Goal: Find specific fact: Find specific fact

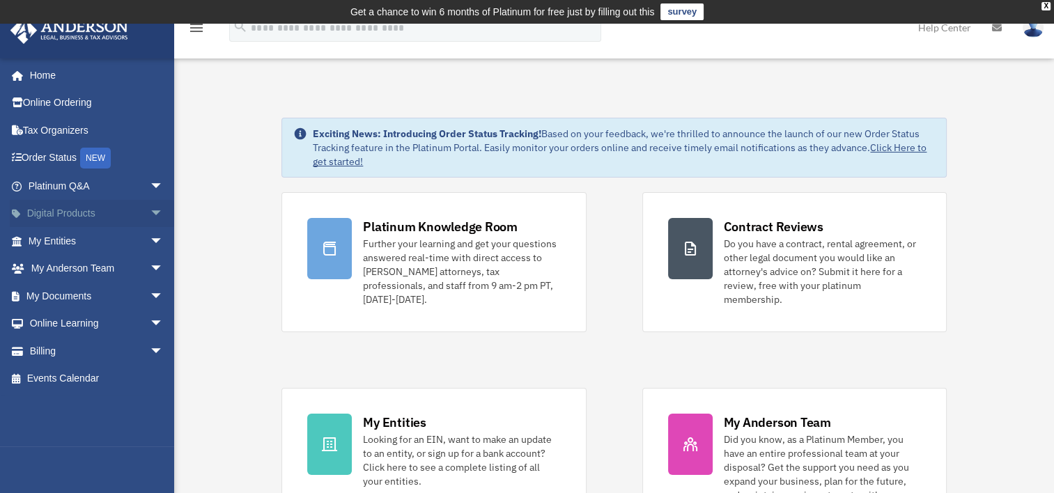
click at [89, 212] on link "Digital Products arrow_drop_down" at bounding box center [97, 214] width 175 height 28
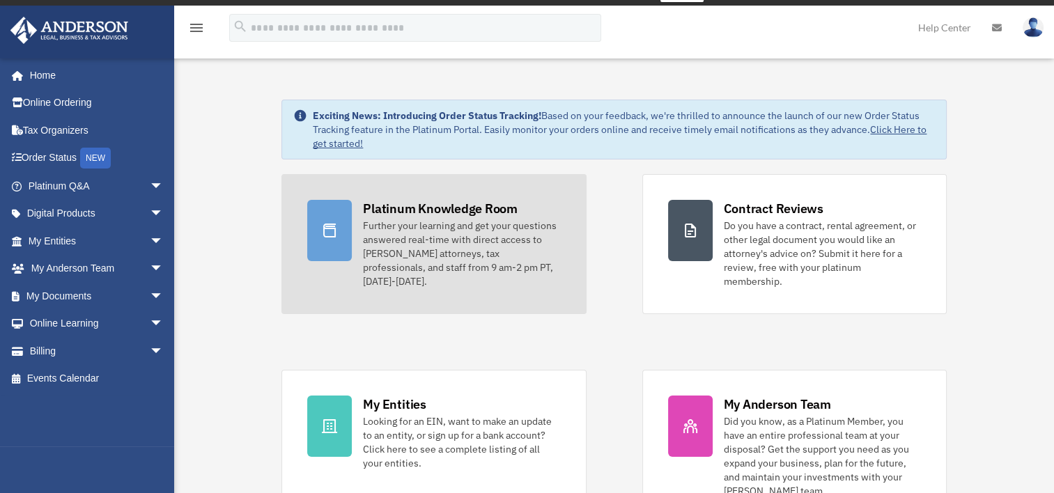
scroll to position [70, 0]
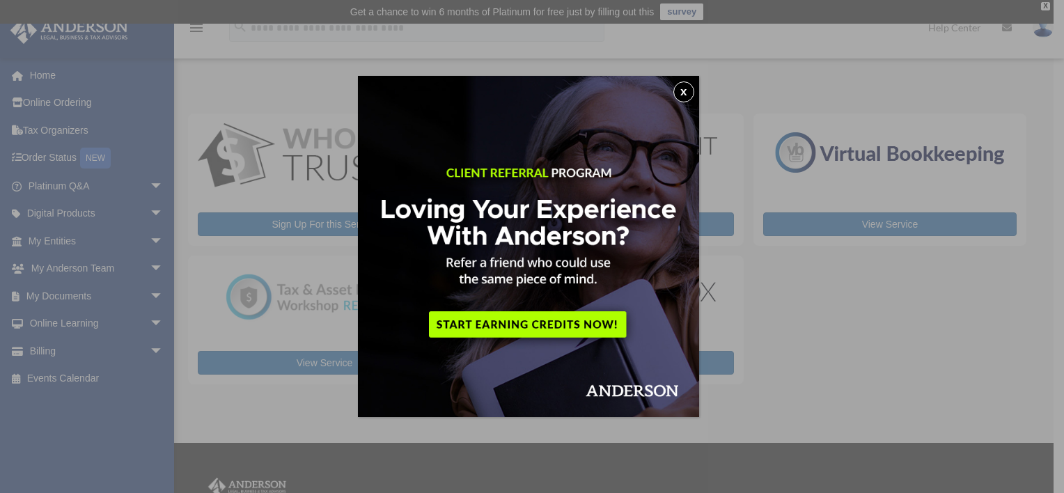
click at [126, 242] on div "x" at bounding box center [532, 246] width 1064 height 493
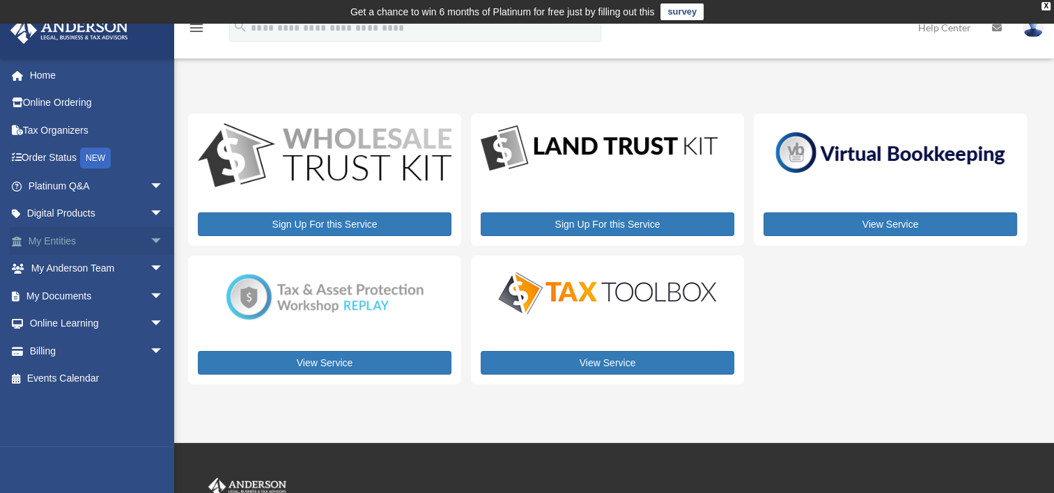
click at [150, 238] on span "arrow_drop_down" at bounding box center [164, 241] width 28 height 29
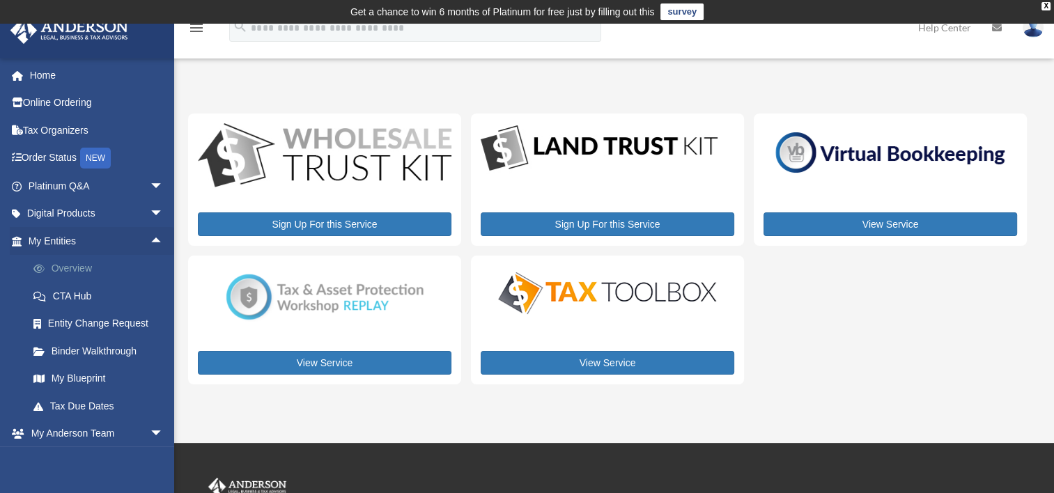
click at [91, 260] on link "Overview" at bounding box center [102, 269] width 165 height 28
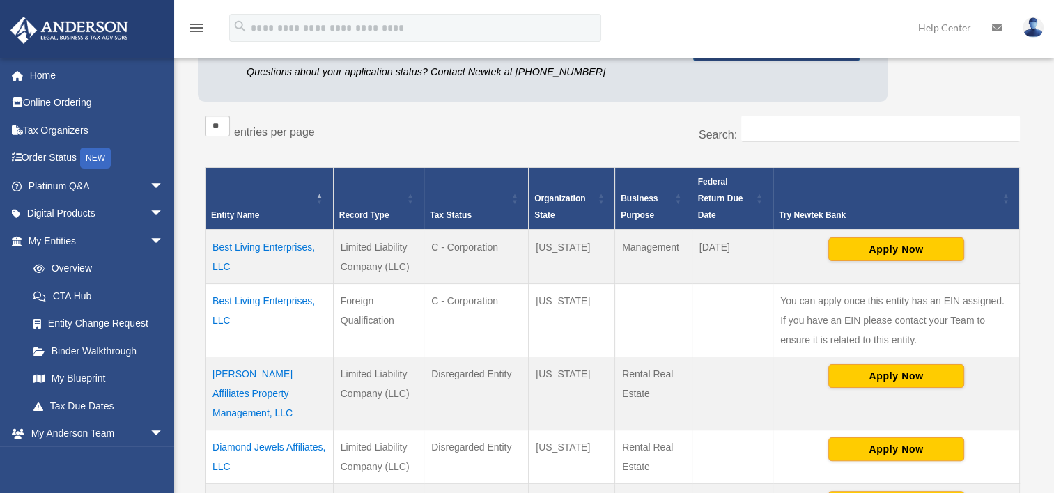
scroll to position [230, 0]
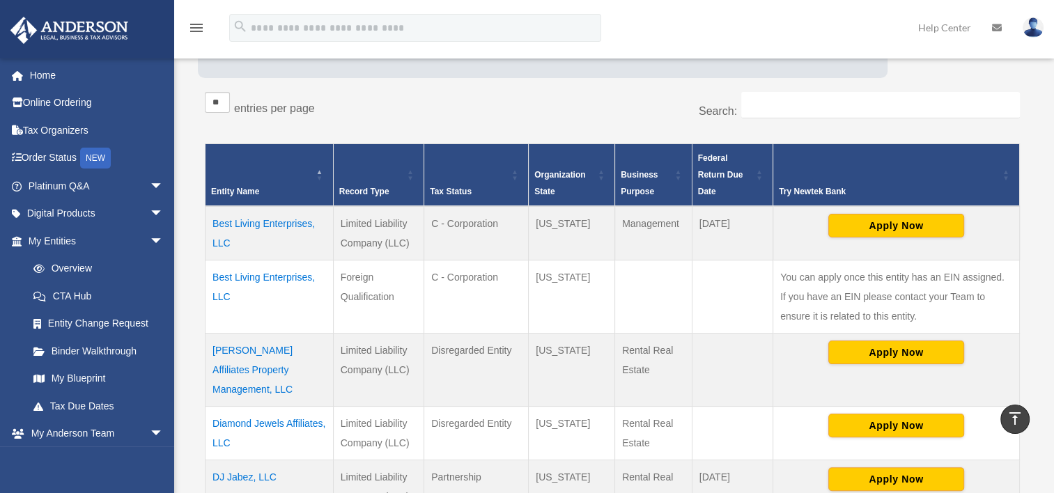
click at [272, 223] on td "Best Living Enterprises, LLC" at bounding box center [270, 233] width 128 height 54
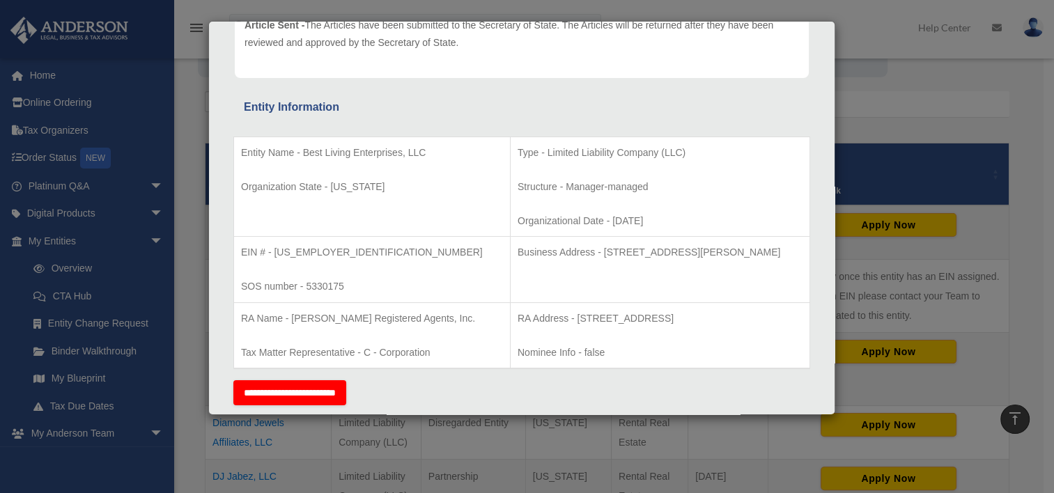
scroll to position [209, 0]
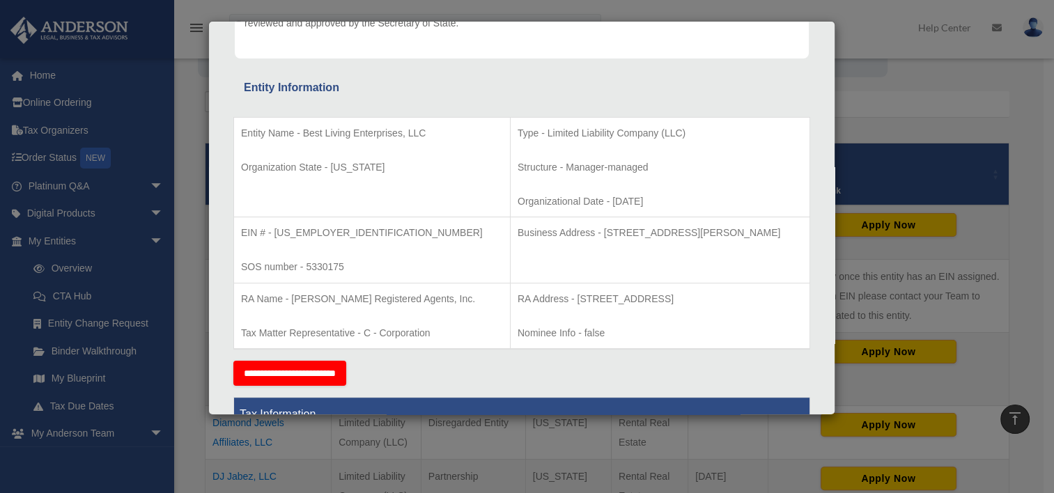
drag, startPoint x: 552, startPoint y: 231, endPoint x: 774, endPoint y: 227, distance: 222.2
click at [774, 227] on p "Business Address - 3225 McLeod Dr, Suite 100, Las Vegas, NV 89121" at bounding box center [660, 232] width 285 height 17
copy p "3225 McLeod Dr, Suite 100, Las Vegas, NV 89121"
